Goal: Task Accomplishment & Management: Complete application form

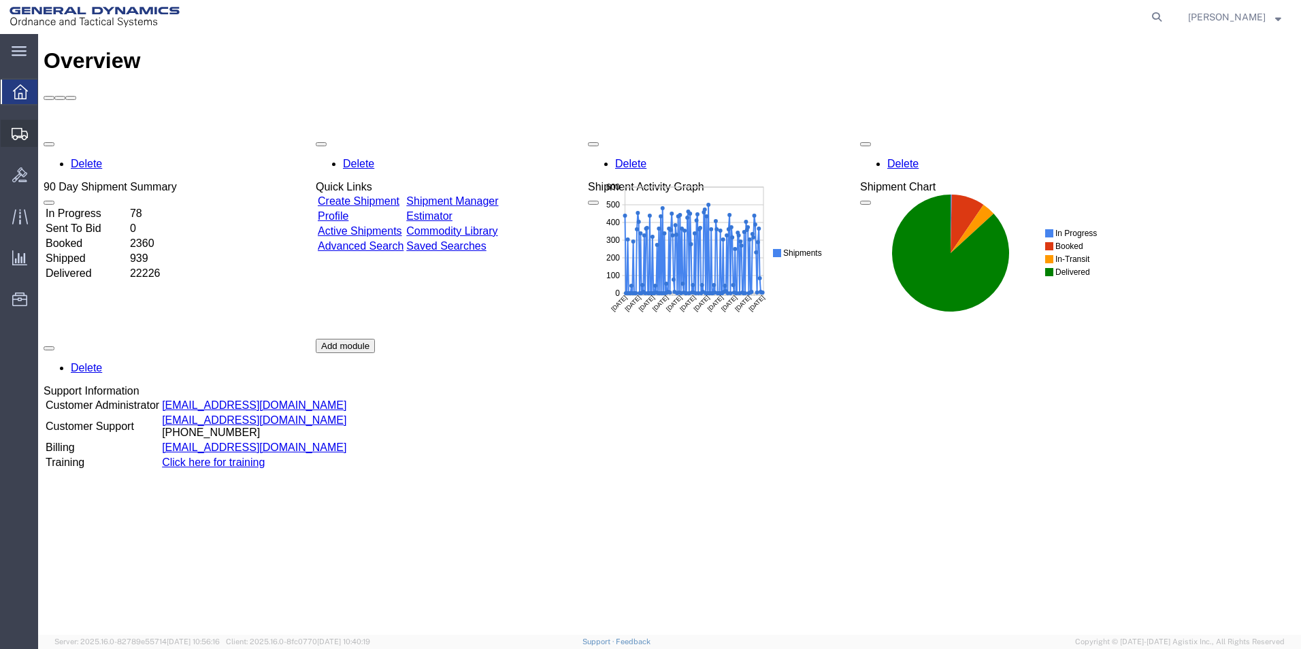
click at [0, 0] on span "Create Shipment" at bounding box center [0, 0] width 0 height 0
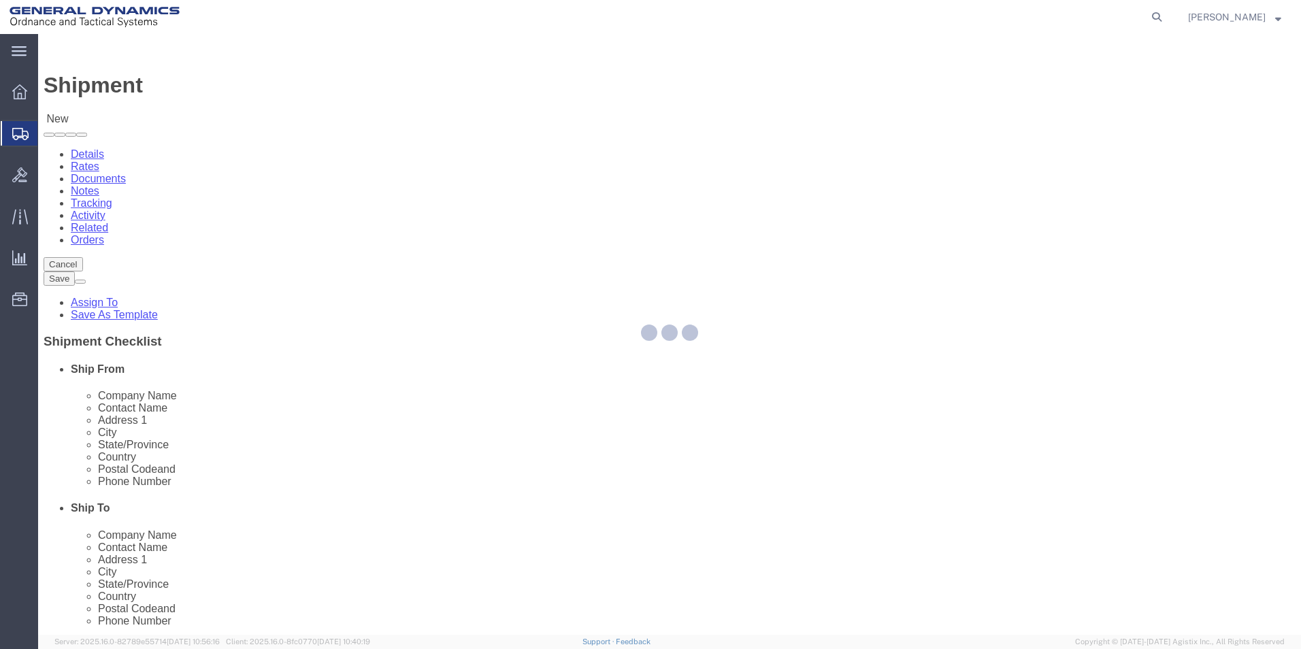
select select
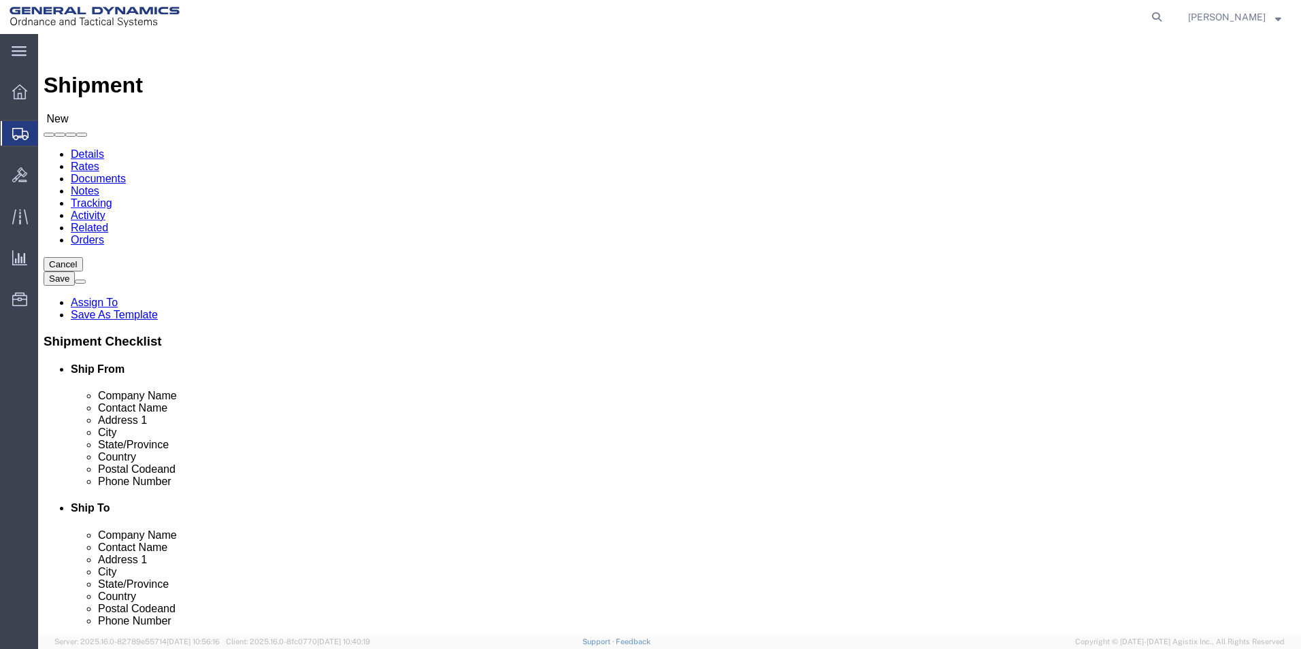
select select "310"
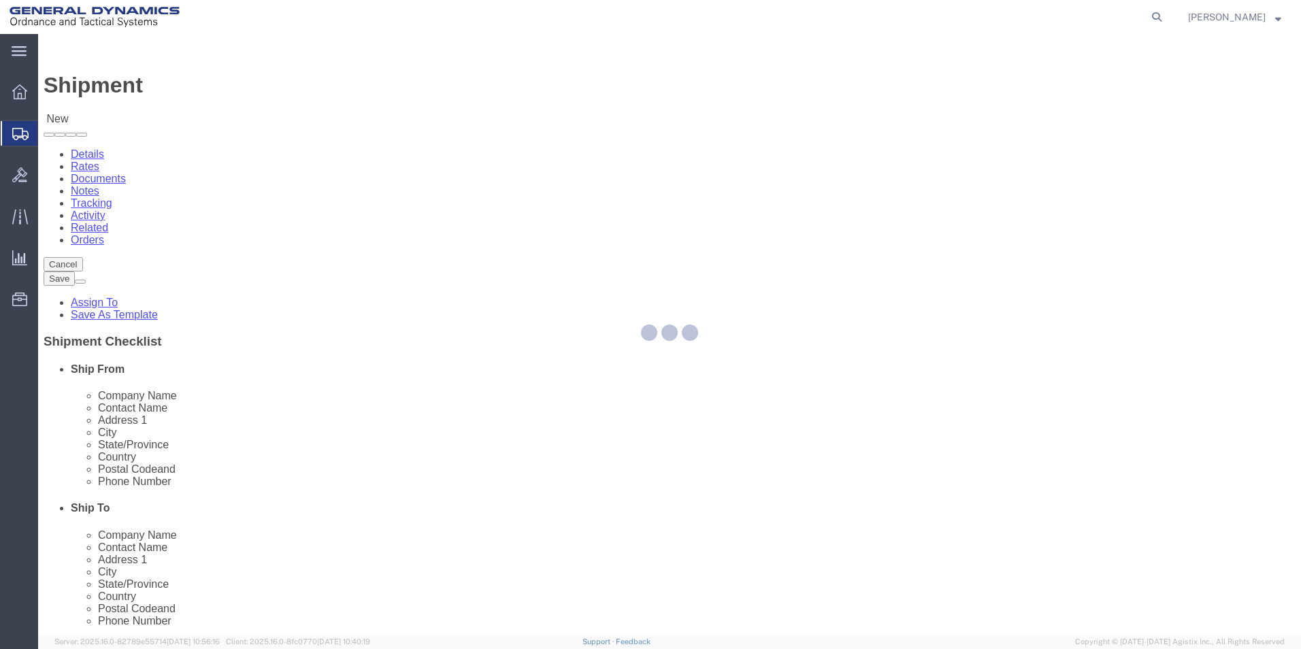
select select "PA"
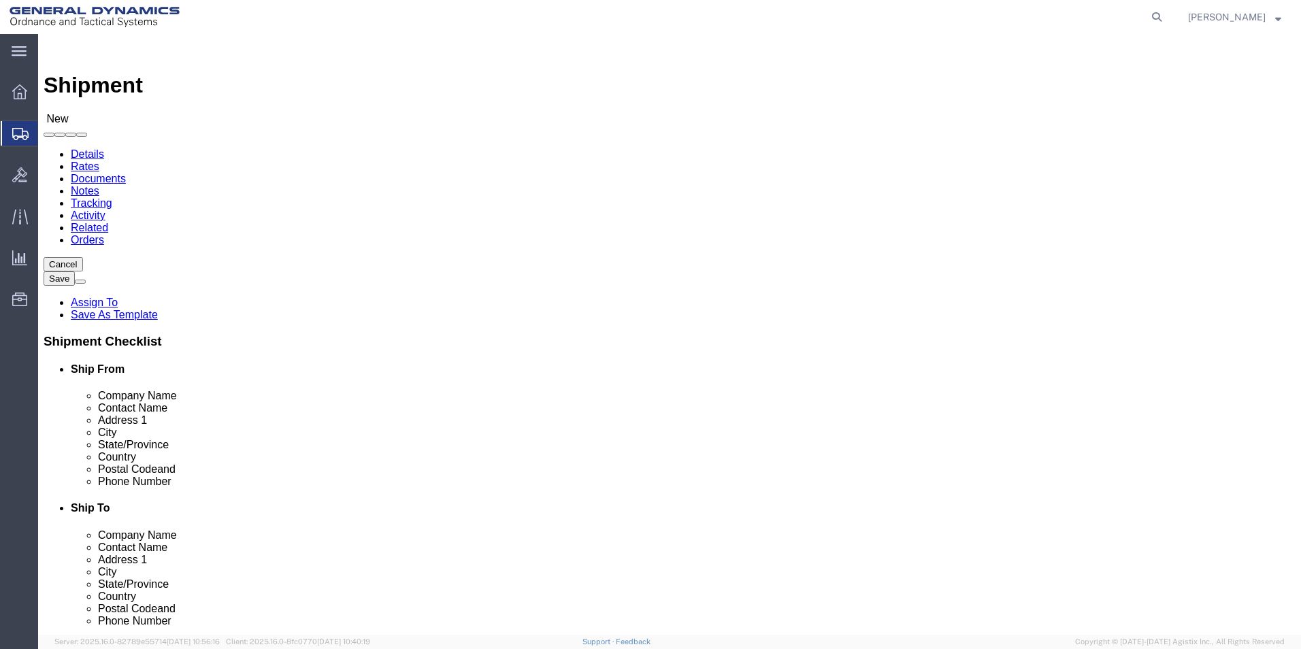
click input "text"
type input "[PERSON_NAME]"
drag, startPoint x: 275, startPoint y: 484, endPoint x: 284, endPoint y: 482, distance: 9.1
click input "text"
type input "[EMAIL_ADDRESS][PERSON_NAME][DOMAIN_NAME]"
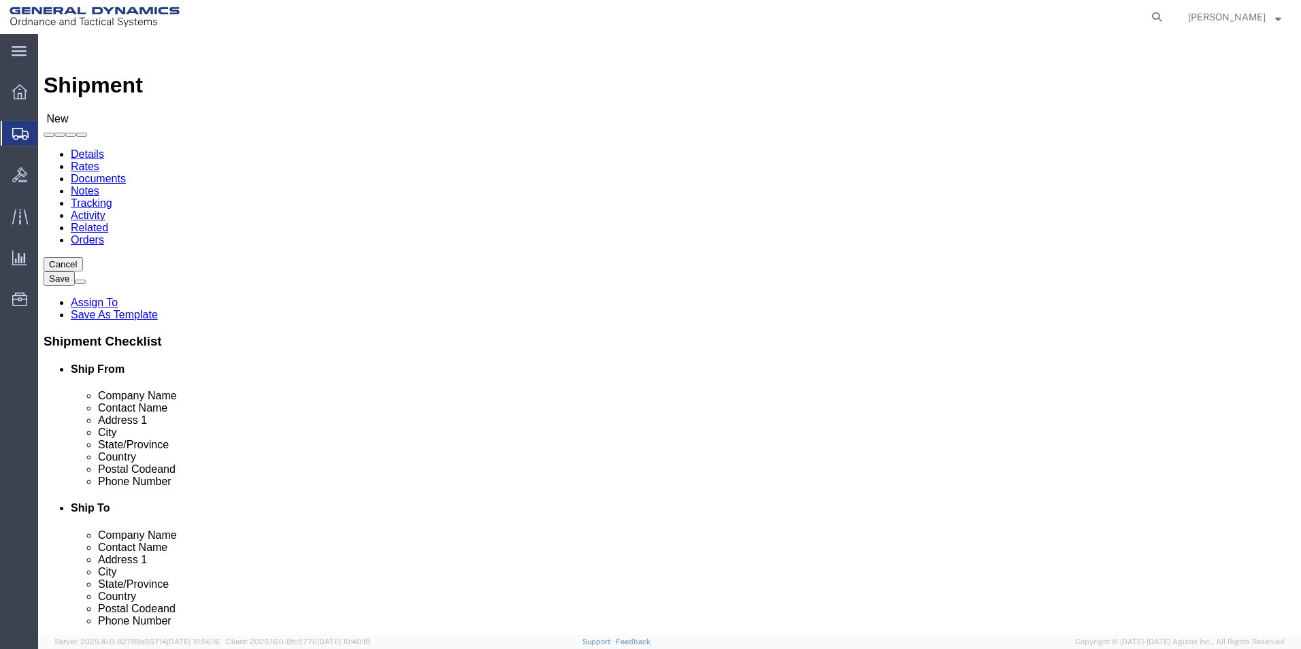
click input "text"
type input "Westmorland Mechanical Testing & Research, Inc"
click input "text"
type input "Attn: Tensile Admin"
click input "text"
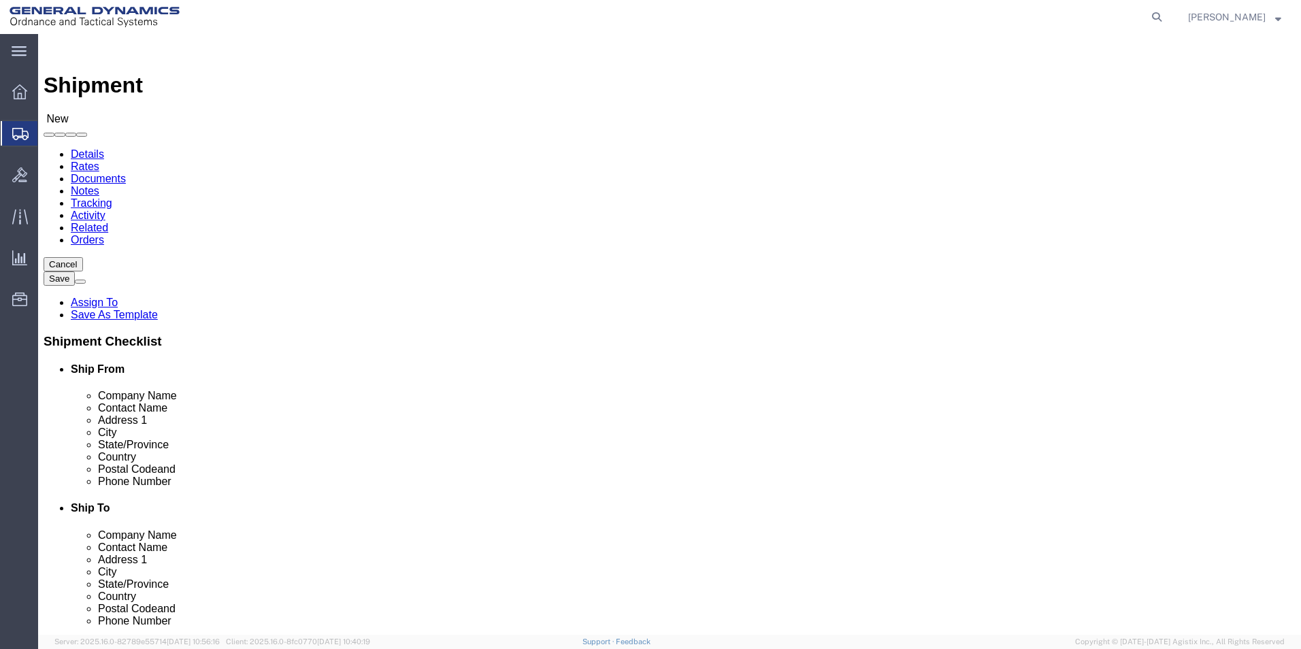
type input "[STREET_ADDRESS]"
click input "text"
type input "[GEOGRAPHIC_DATA]"
click input "Postal Code"
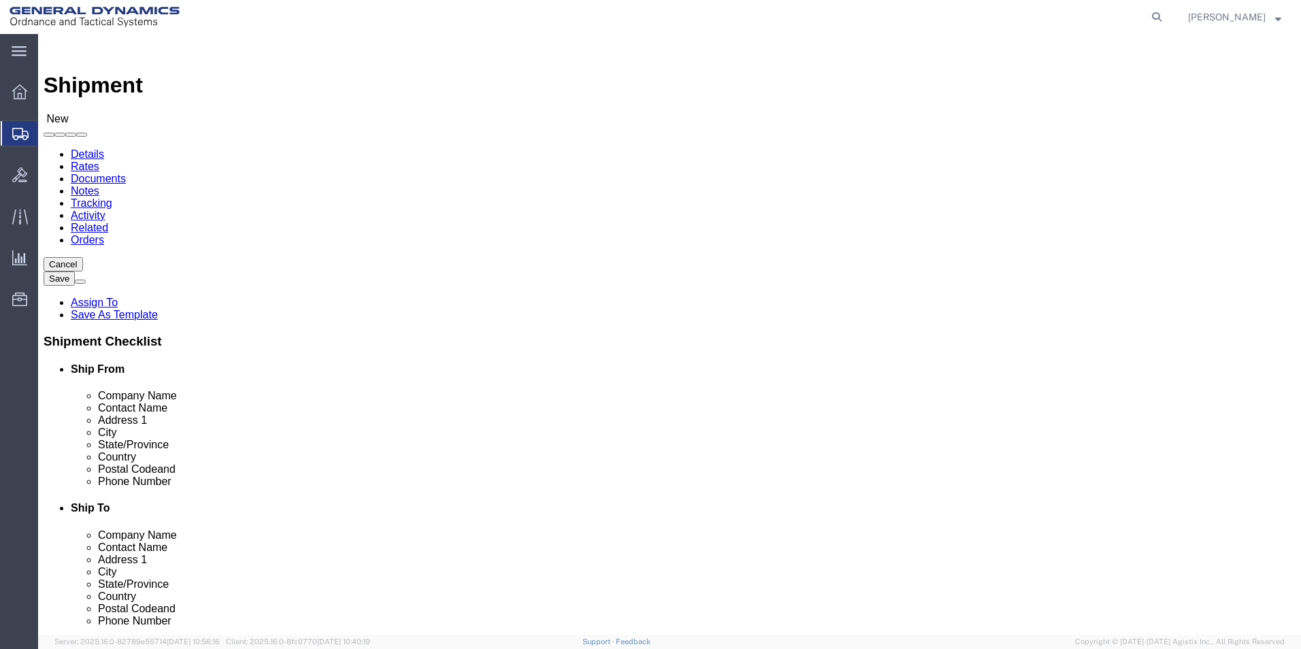
type input "15696-0388"
click input "text"
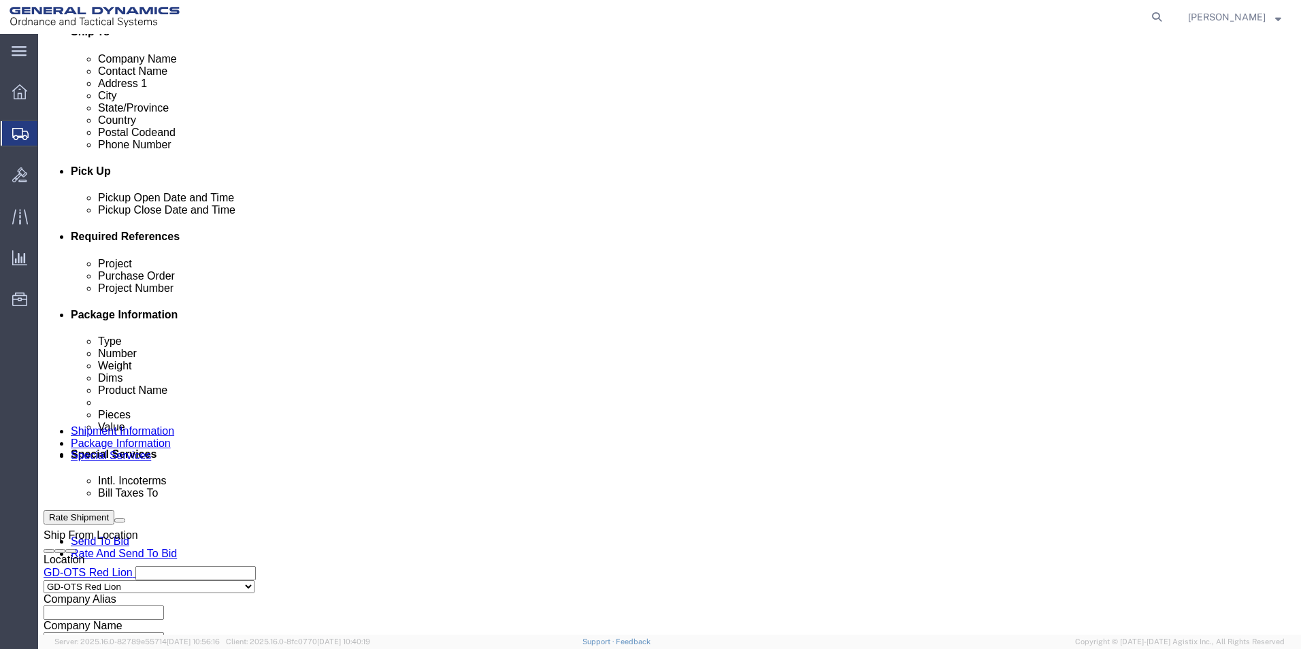
type input "[PHONE_NUMBER]"
click input "text"
type input "30100308"
click input "text"
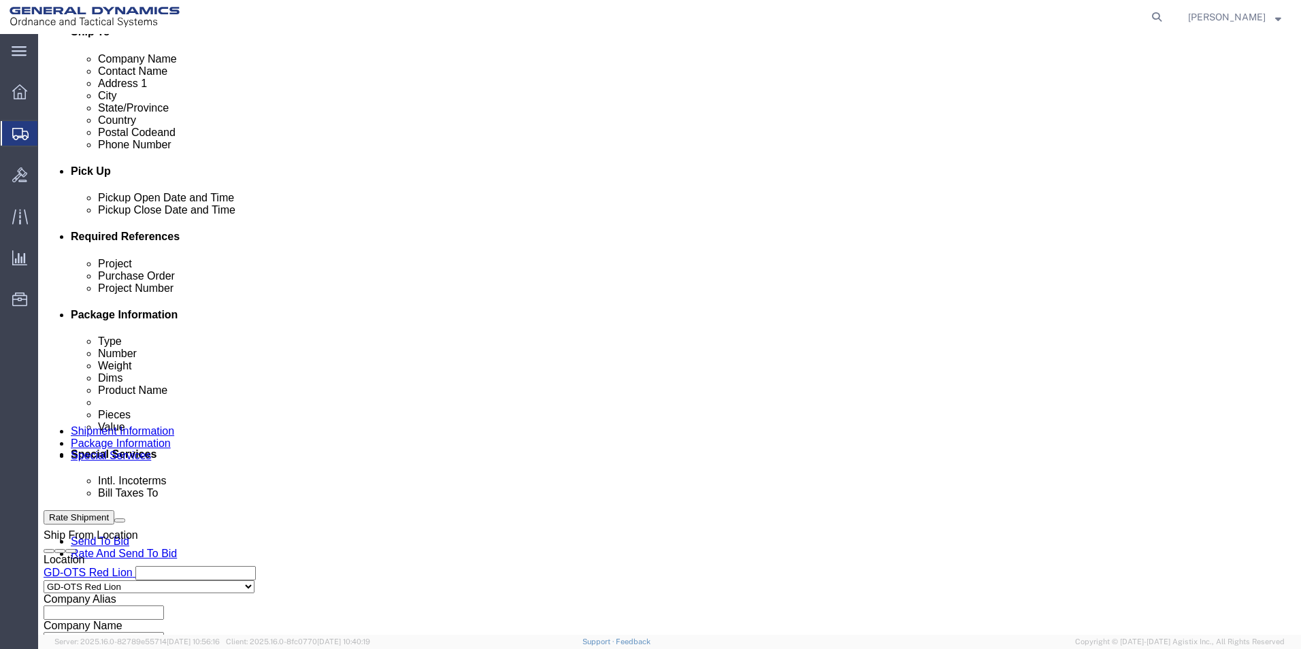
click input "text"
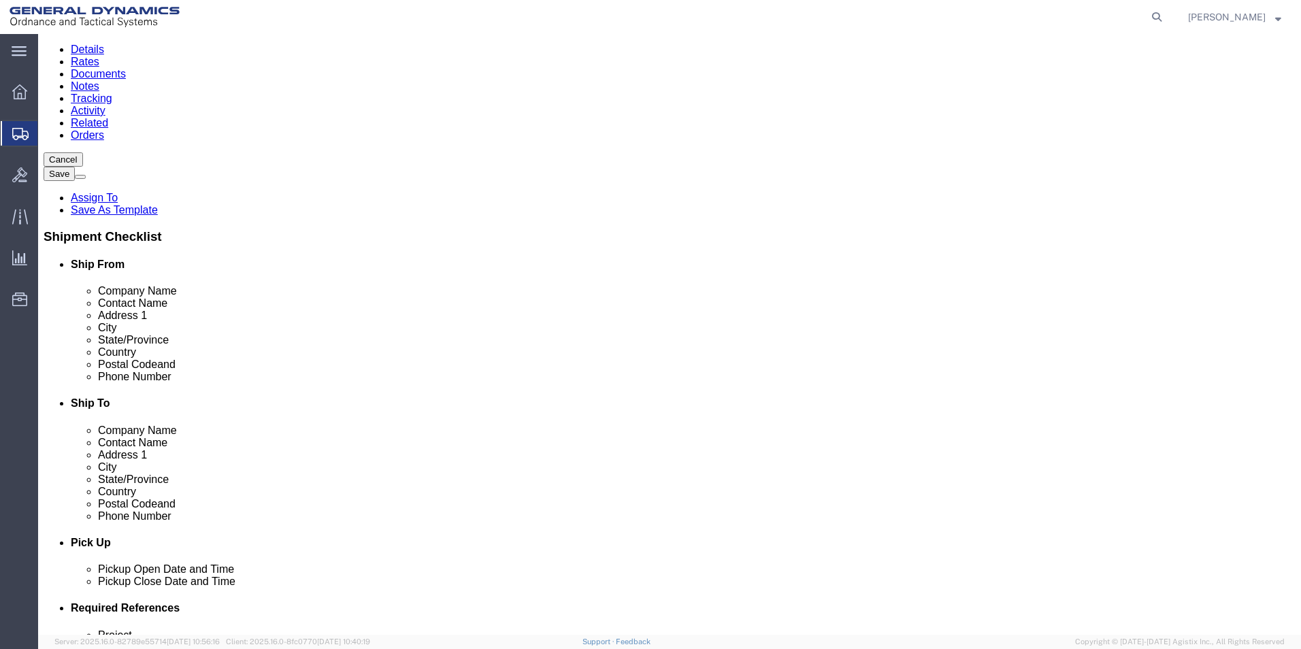
scroll to position [408, 0]
